Goal: Find specific page/section

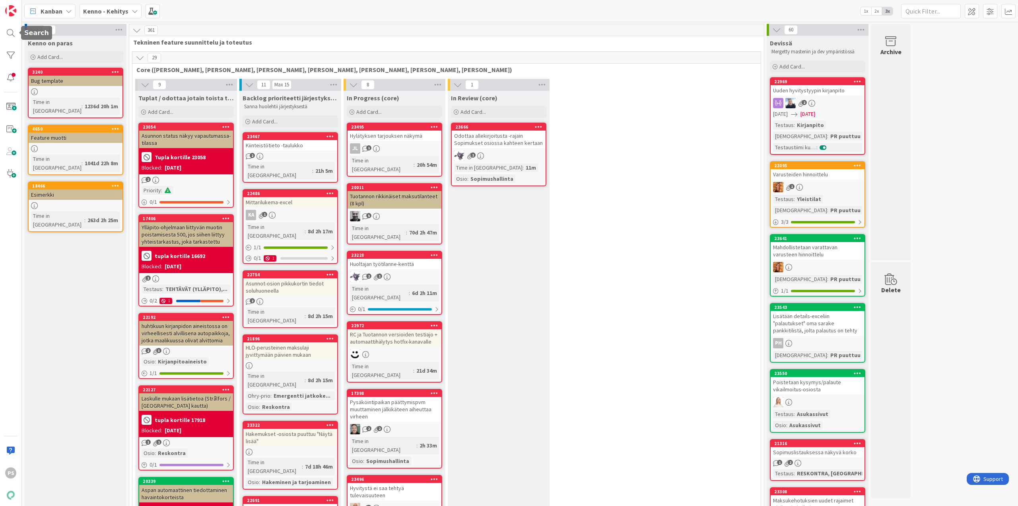
click at [12, 31] on div at bounding box center [11, 33] width 16 height 16
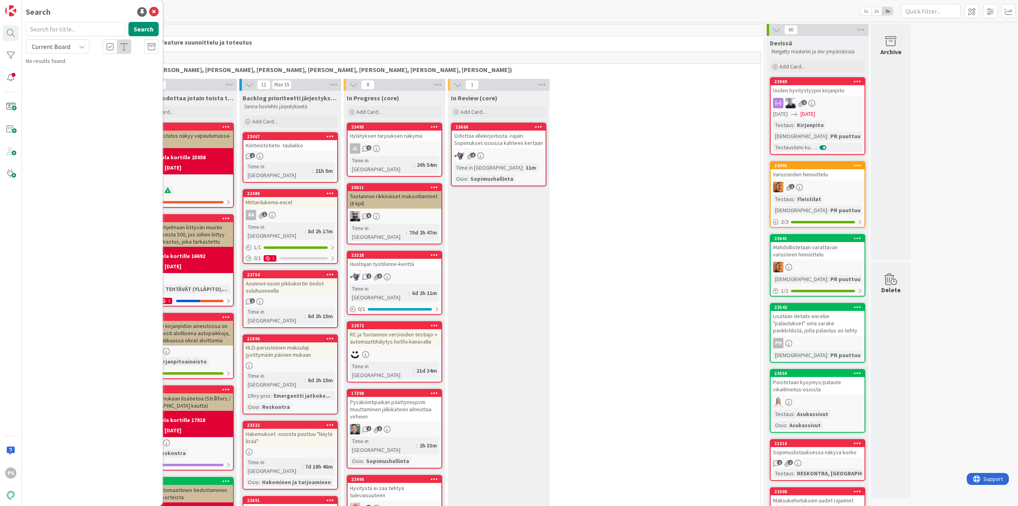
click at [113, 30] on input "text" at bounding box center [75, 29] width 99 height 14
type input "21541"
click at [82, 46] on icon at bounding box center [82, 46] width 6 height 6
click at [71, 78] on span "All Boards" at bounding box center [71, 80] width 83 height 12
click at [115, 95] on span "Asetuksista poikkeava eräpäivä sopimukselle" at bounding box center [84, 102] width 95 height 16
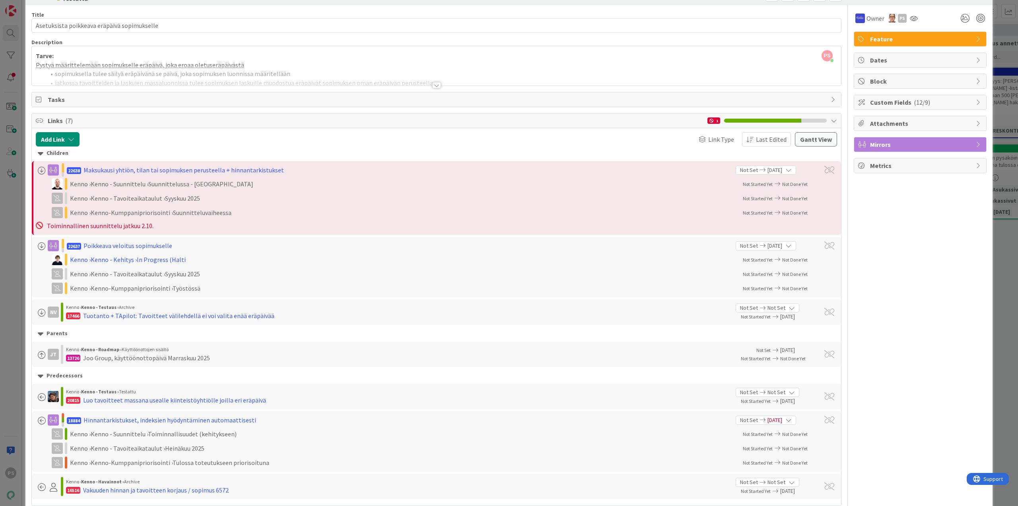
scroll to position [40, 0]
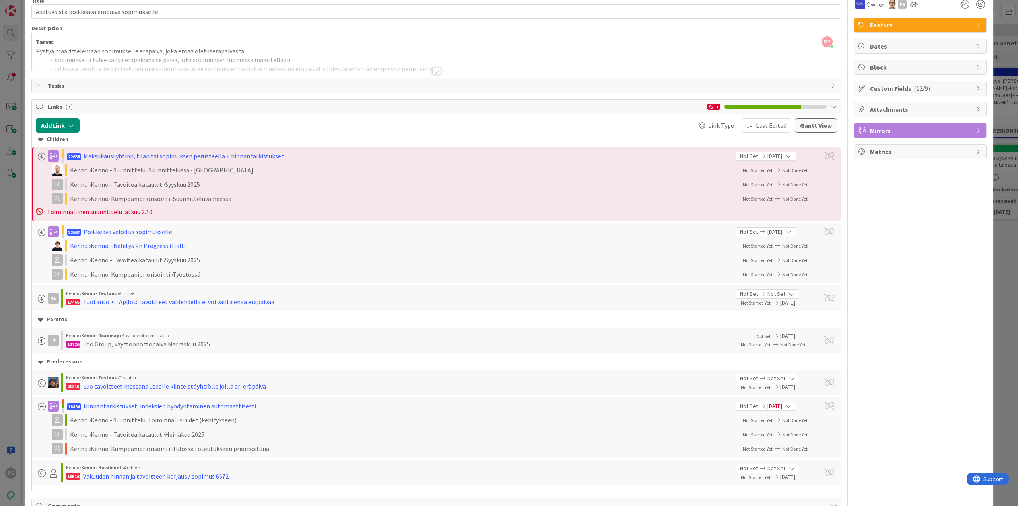
click at [435, 72] on div at bounding box center [436, 71] width 9 height 6
